Goal: Task Accomplishment & Management: Use online tool/utility

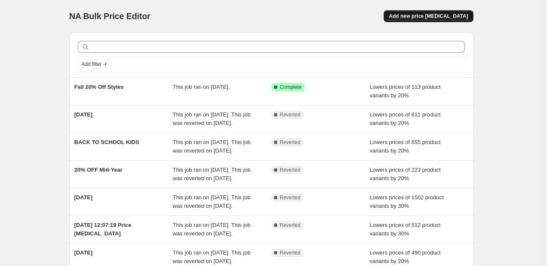
click at [416, 17] on span "Add new price change job" at bounding box center [428, 16] width 79 height 7
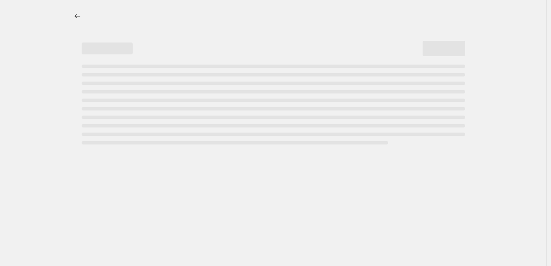
select select "percentage"
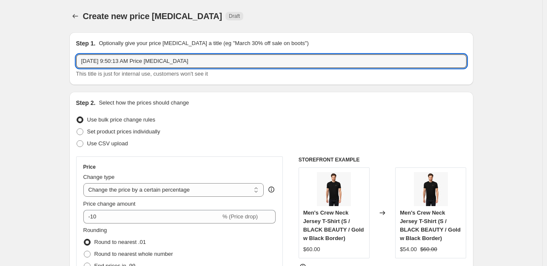
drag, startPoint x: 261, startPoint y: 68, endPoint x: 82, endPoint y: 72, distance: 179.9
click at [82, 72] on div "Sep 10, 2025, 9:50:13 AM Price change job This title is just for internal use, …" at bounding box center [271, 66] width 390 height 24
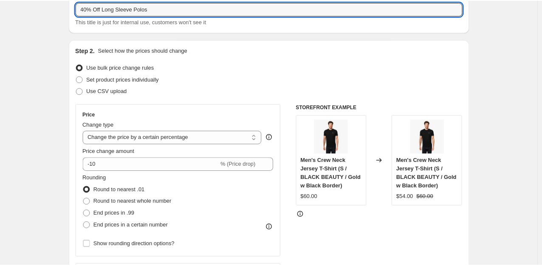
scroll to position [85, 0]
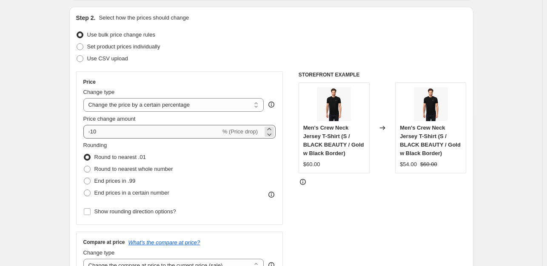
type input "40% Off Long Sleeve Polos"
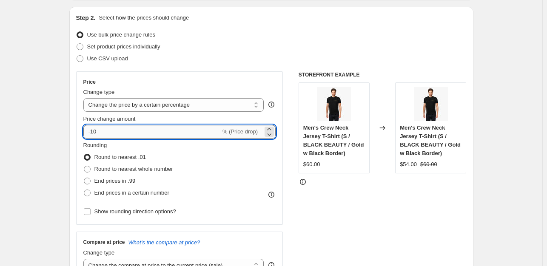
click at [93, 130] on input "-10" at bounding box center [151, 132] width 137 height 14
type input "-40"
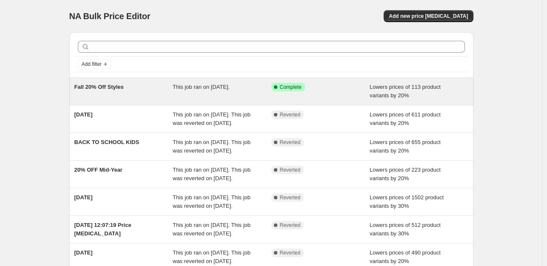
click at [142, 91] on div "Fall 20% Off Styles" at bounding box center [123, 91] width 99 height 17
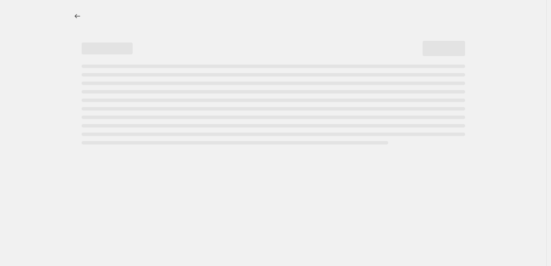
select select "percentage"
select select "collection"
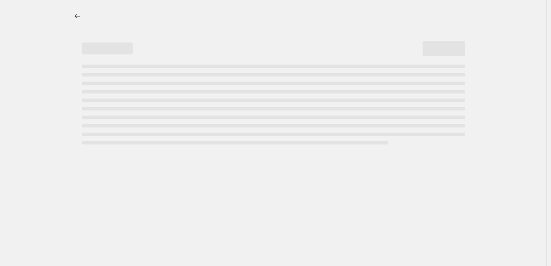
select select "collection"
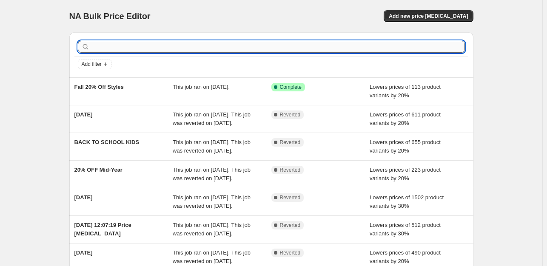
click at [214, 49] on input "text" at bounding box center [277, 47] width 373 height 12
type input "20"
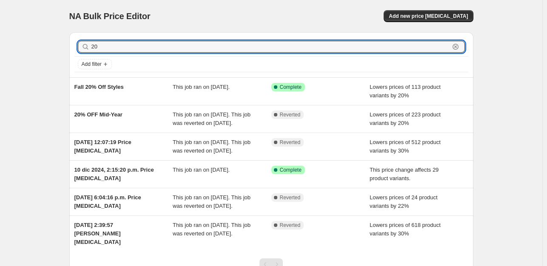
drag, startPoint x: 107, startPoint y: 50, endPoint x: 80, endPoint y: 48, distance: 26.9
click at [80, 48] on div "20 Clear" at bounding box center [271, 47] width 387 height 12
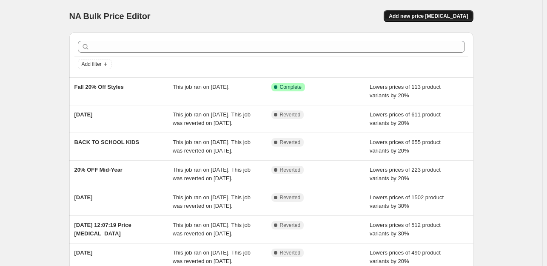
click at [437, 20] on button "Add new price change job" at bounding box center [427, 16] width 89 height 12
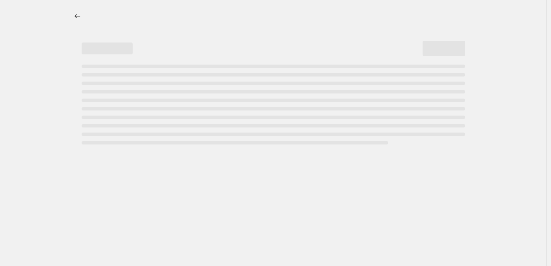
select select "percentage"
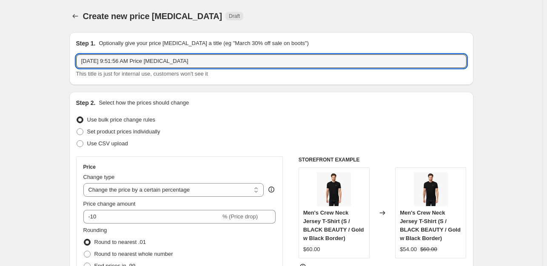
drag, startPoint x: 204, startPoint y: 67, endPoint x: 37, endPoint y: 84, distance: 167.5
type input "20% Off"
